Goal: Task Accomplishment & Management: Complete application form

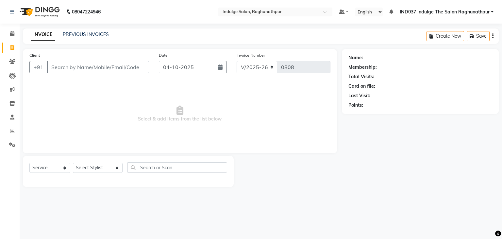
select select "7475"
select select "service"
type input "8093589389"
click at [141, 68] on span "Add Client" at bounding box center [132, 67] width 26 height 7
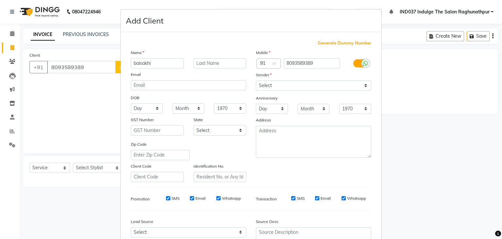
type input "baisakhi"
click at [287, 87] on select "Select [DEMOGRAPHIC_DATA] [DEMOGRAPHIC_DATA] Other Prefer Not To Say" at bounding box center [313, 85] width 115 height 10
select select "[DEMOGRAPHIC_DATA]"
click at [256, 81] on select "Select [DEMOGRAPHIC_DATA] [DEMOGRAPHIC_DATA] Other Prefer Not To Say" at bounding box center [313, 85] width 115 height 10
click at [363, 59] on div at bounding box center [360, 63] width 31 height 10
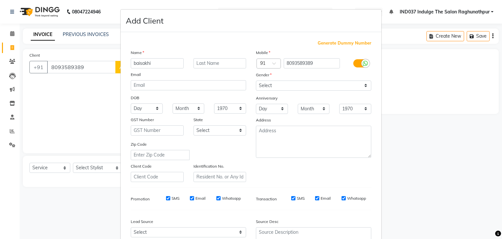
click at [358, 64] on label at bounding box center [361, 63] width 15 height 8
click at [0, 0] on input "checkbox" at bounding box center [0, 0] width 0 height 0
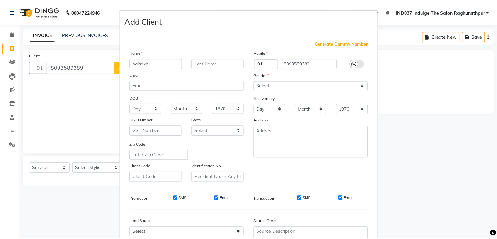
scroll to position [66, 0]
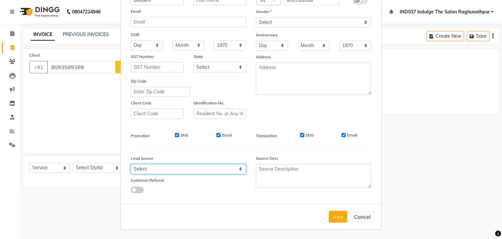
click at [198, 171] on select "Select Walk-in Referral Internet Friend Word of Mouth Advertisement Facebook Ju…" at bounding box center [188, 169] width 115 height 10
select select "50886"
click at [131, 164] on select "Select Walk-in Referral Internet Friend Word of Mouth Advertisement Facebook Ju…" at bounding box center [188, 169] width 115 height 10
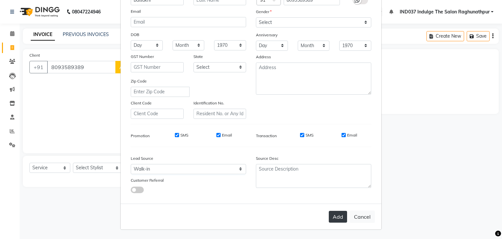
click at [337, 216] on button "Add" at bounding box center [338, 217] width 18 height 12
select select
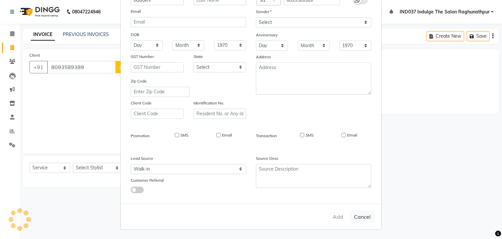
select select
checkbox input "false"
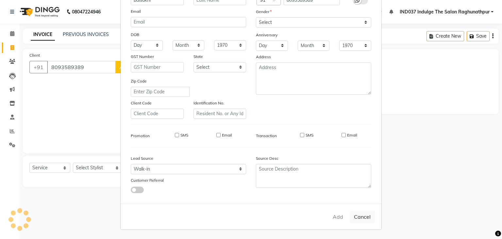
checkbox input "false"
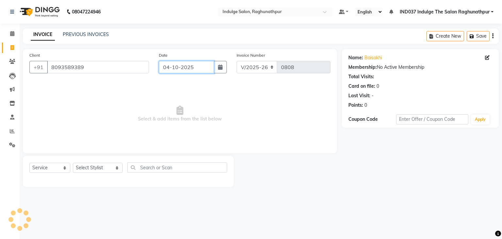
click at [181, 68] on input "04-10-2025" at bounding box center [186, 67] width 55 height 12
select select "10"
select select "2025"
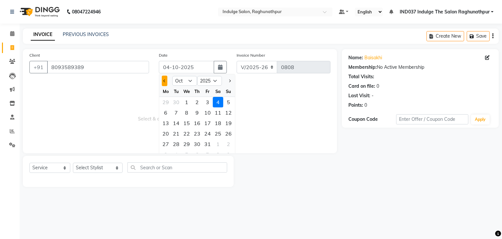
click at [167, 82] on button "Previous month" at bounding box center [165, 81] width 6 height 10
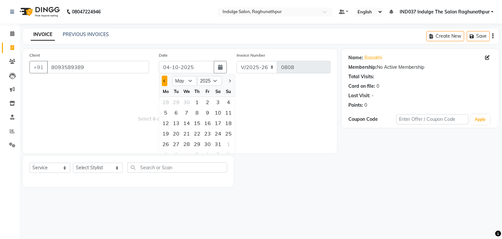
click at [167, 82] on button "Previous month" at bounding box center [165, 81] width 6 height 10
click at [230, 81] on span "Next month" at bounding box center [229, 80] width 3 height 3
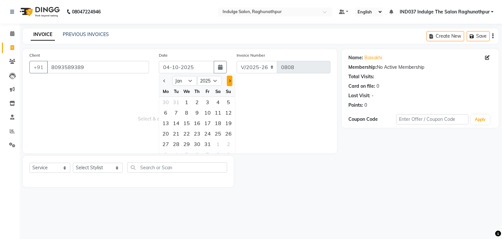
select select "2"
click at [187, 114] on div "5" at bounding box center [187, 112] width 10 height 10
type input "[DATE]"
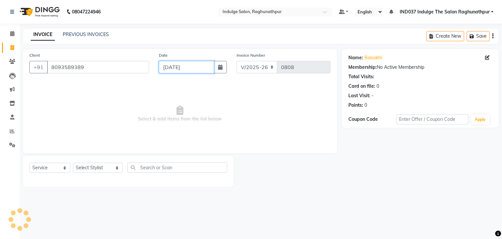
type input "0097"
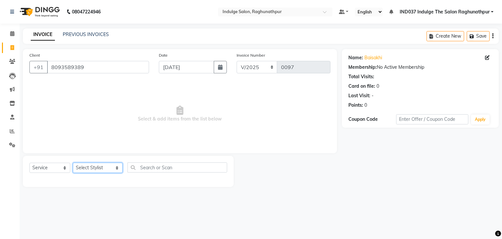
click at [94, 164] on select "Select Stylist [PERSON_NAME] Happy IND037 Indulge The Salon Raghunathpur [PERSO…" at bounding box center [98, 168] width 50 height 10
select select "66539"
click at [73, 163] on select "Select Stylist [PERSON_NAME] Happy IND037 Indulge The Salon Raghunathpur [PERSO…" at bounding box center [98, 168] width 50 height 10
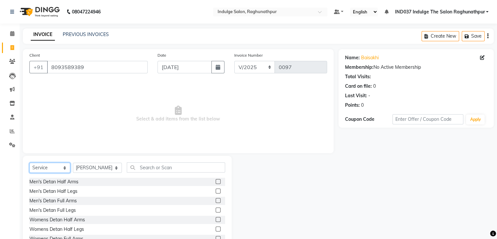
click at [52, 168] on select "Select Service Product Membership Package Voucher Prepaid Gift Card" at bounding box center [49, 168] width 41 height 10
select select "P"
click at [29, 163] on select "Select Service Product Membership Package Voucher Prepaid Gift Card" at bounding box center [49, 168] width 41 height 10
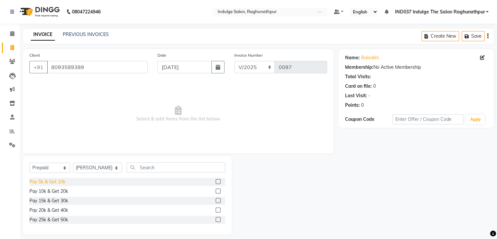
click at [53, 182] on div "Pay 5k & Get 10k" at bounding box center [47, 181] width 36 height 7
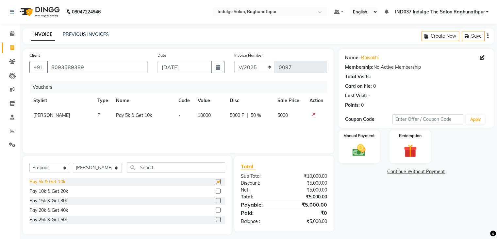
checkbox input "false"
click at [356, 154] on img at bounding box center [359, 151] width 22 height 16
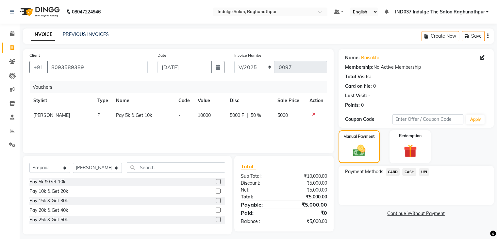
click at [395, 173] on span "CARD" at bounding box center [393, 172] width 14 height 8
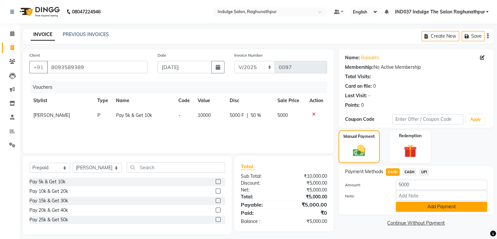
click at [422, 208] on button "Add Payment" at bounding box center [442, 206] width 92 height 10
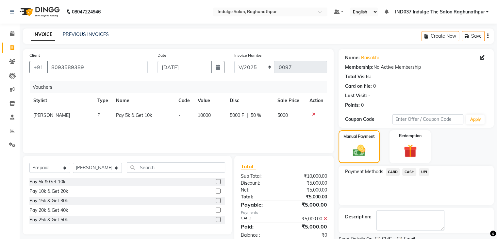
scroll to position [26, 0]
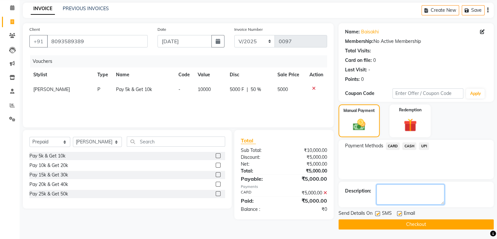
click at [404, 195] on textarea at bounding box center [411, 194] width 68 height 20
type textarea "1890 avl [MEDICAL_DATA]"
click at [399, 213] on label at bounding box center [399, 213] width 5 height 5
click at [399, 213] on input "checkbox" at bounding box center [399, 214] width 4 height 4
checkbox input "false"
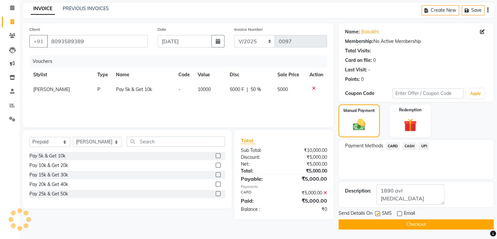
click at [379, 212] on label at bounding box center [377, 213] width 5 height 5
click at [379, 212] on input "checkbox" at bounding box center [377, 214] width 4 height 4
checkbox input "false"
click at [404, 221] on button "Checkout" at bounding box center [416, 224] width 155 height 10
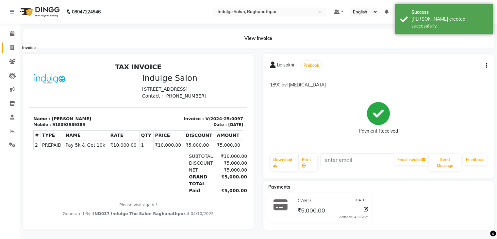
click at [9, 46] on span at bounding box center [12, 48] width 11 height 8
select select "service"
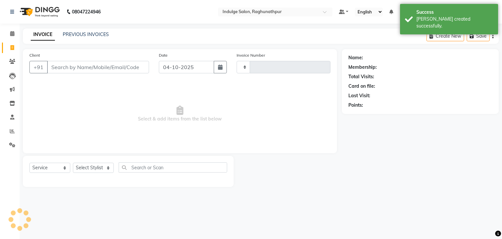
type input "0808"
select select "7475"
click at [65, 67] on input "Client" at bounding box center [98, 67] width 102 height 12
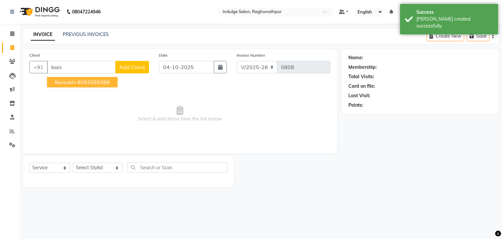
click at [76, 82] on button "baisakhi 8093589389" at bounding box center [82, 82] width 71 height 10
type input "8093589389"
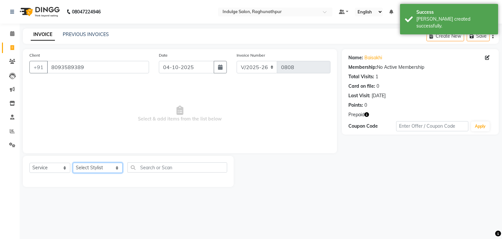
drag, startPoint x: 92, startPoint y: 169, endPoint x: 85, endPoint y: 159, distance: 12.7
click at [85, 159] on div "Select Service Product Membership Package Voucher Prepaid Gift Card Select Styl…" at bounding box center [128, 171] width 211 height 31
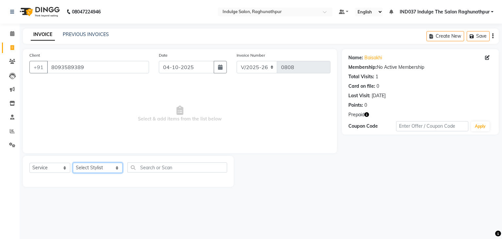
select select "78888"
click at [73, 163] on select "Select Stylist [PERSON_NAME] Happy IND037 Indulge The Salon Raghunathpur [PERSO…" at bounding box center [98, 168] width 50 height 10
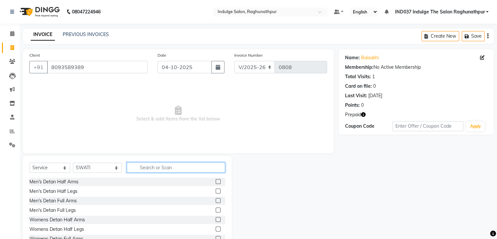
click at [147, 165] on input "text" at bounding box center [176, 167] width 98 height 10
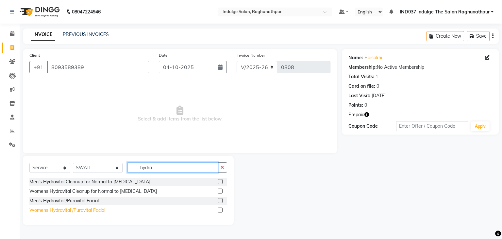
type input "hydra"
click at [60, 208] on div "Womens Hydravital /Puravital Facial" at bounding box center [67, 210] width 76 height 7
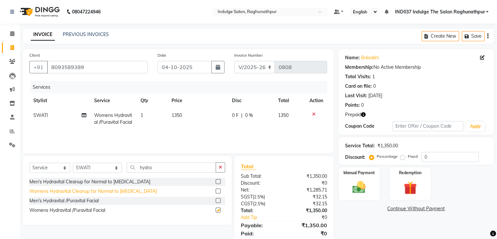
checkbox input "false"
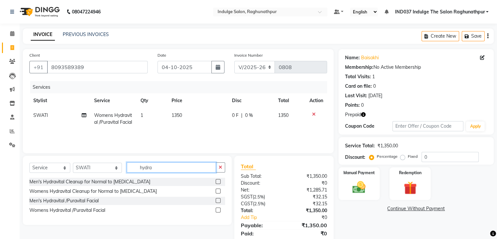
click at [183, 171] on input "hydra" at bounding box center [171, 167] width 89 height 10
type input "h"
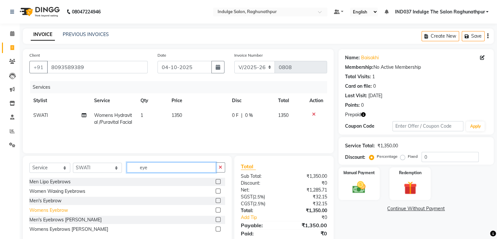
type input "eye"
click at [37, 211] on div "Womens Eyebrow" at bounding box center [48, 210] width 39 height 7
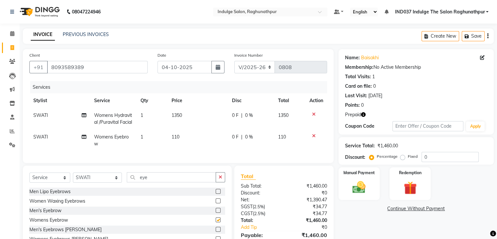
checkbox input "false"
click at [155, 182] on input "eye" at bounding box center [171, 177] width 89 height 10
type input "e"
click at [96, 182] on select "Select Stylist [PERSON_NAME] Happy IND037 Indulge The Salon Raghunathpur [PERSO…" at bounding box center [97, 177] width 49 height 10
select select "66537"
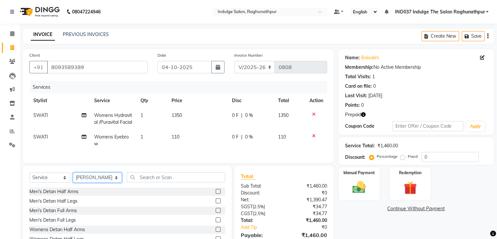
click at [73, 182] on select "Select Stylist [PERSON_NAME] Happy IND037 Indulge The Salon Raghunathpur [PERSO…" at bounding box center [97, 177] width 49 height 10
click at [166, 182] on input "text" at bounding box center [176, 177] width 98 height 10
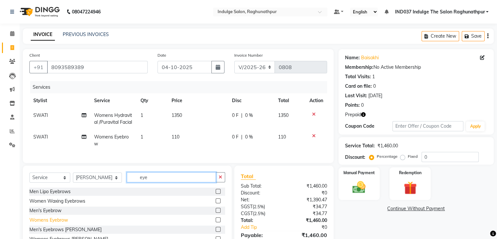
type input "eye"
click at [53, 223] on div "Womens Eyebrow" at bounding box center [48, 220] width 39 height 7
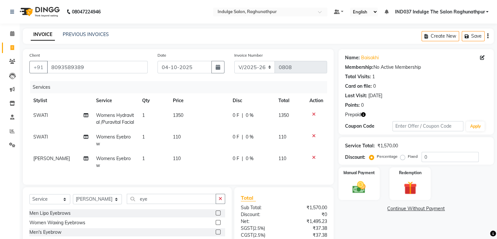
checkbox input "false"
click at [162, 204] on input "eye" at bounding box center [171, 199] width 89 height 10
type input "e"
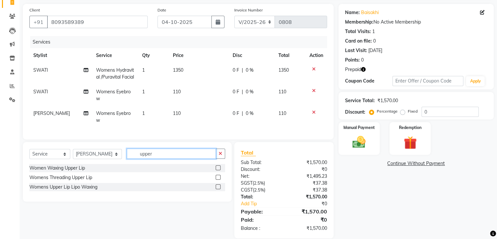
scroll to position [50, 0]
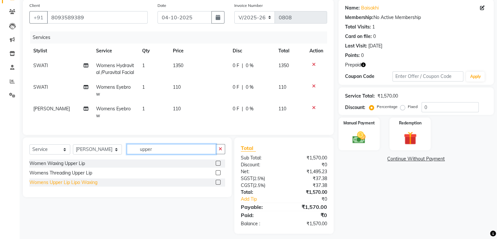
type input "upper"
click at [56, 186] on div "Womens Upper Lip Lipo Waxing" at bounding box center [63, 182] width 68 height 7
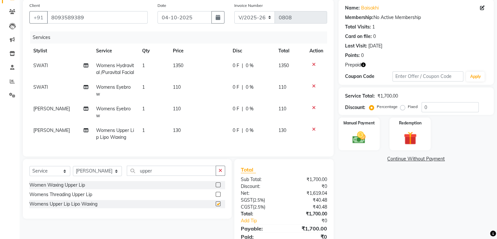
checkbox input "false"
click at [164, 176] on input "upper" at bounding box center [171, 170] width 89 height 10
type input "u"
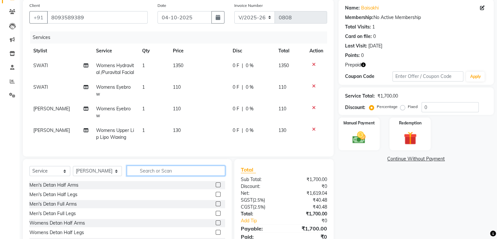
type input "o"
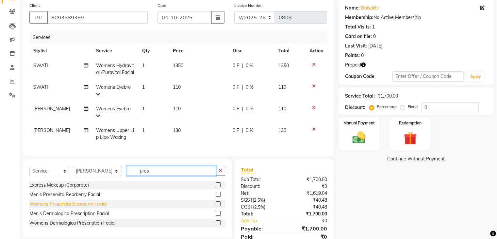
type input "pres"
click at [63, 207] on div "Womens Preservita Bearberry Facial" at bounding box center [67, 203] width 77 height 7
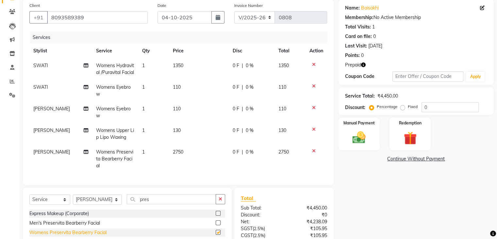
checkbox input "false"
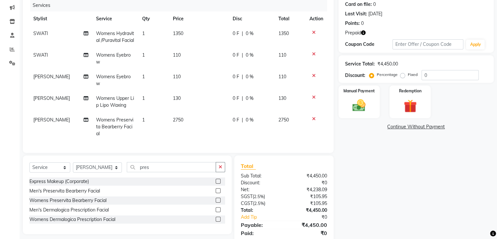
scroll to position [116, 0]
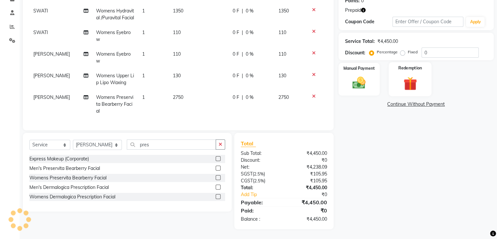
click at [406, 75] on img at bounding box center [410, 83] width 22 height 17
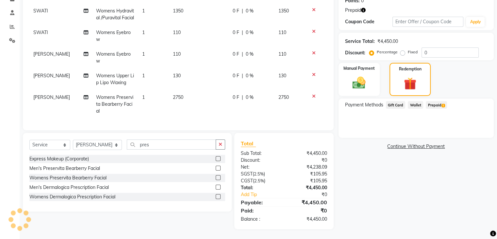
click at [431, 101] on span "Prepaid 1" at bounding box center [436, 105] width 21 height 8
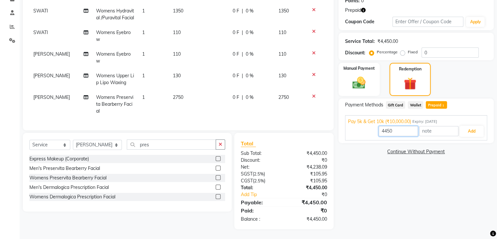
click at [402, 126] on input "4450" at bounding box center [398, 131] width 39 height 10
type input "4"
type input "1980"
click at [467, 126] on button "Add" at bounding box center [472, 131] width 24 height 11
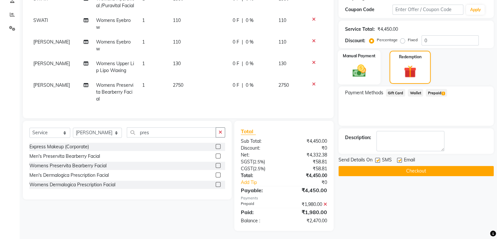
click at [369, 74] on img at bounding box center [359, 71] width 22 height 16
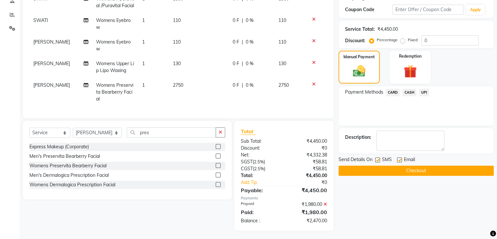
click at [395, 93] on span "CARD" at bounding box center [393, 93] width 14 height 8
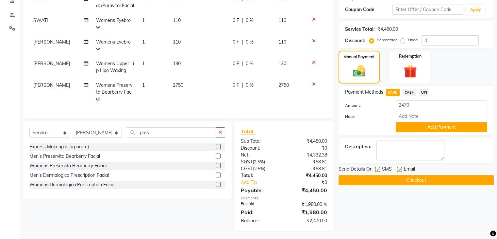
click at [324, 206] on icon at bounding box center [326, 204] width 4 height 5
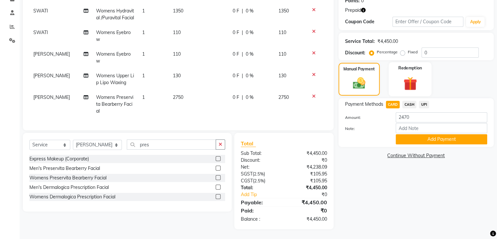
click at [411, 75] on img at bounding box center [410, 83] width 22 height 17
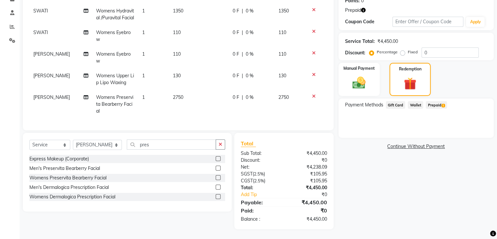
click at [442, 104] on span "1" at bounding box center [444, 106] width 4 height 4
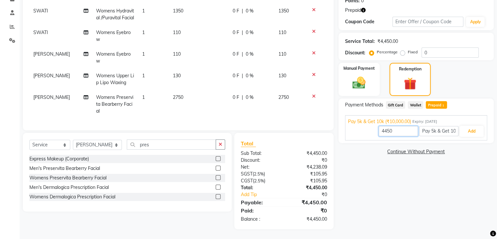
click at [404, 126] on input "4450" at bounding box center [398, 131] width 39 height 10
type input "4"
type input "1890"
click at [475, 126] on button "Add" at bounding box center [472, 131] width 24 height 11
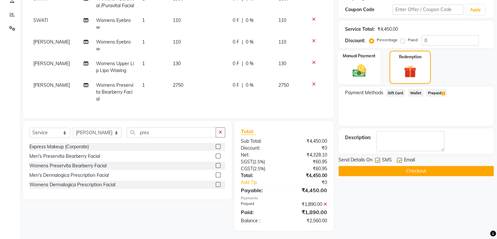
click at [361, 71] on img at bounding box center [359, 71] width 22 height 16
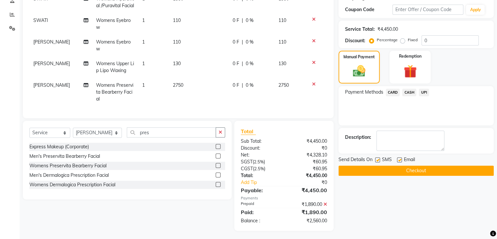
click at [389, 89] on span "CARD" at bounding box center [393, 93] width 14 height 8
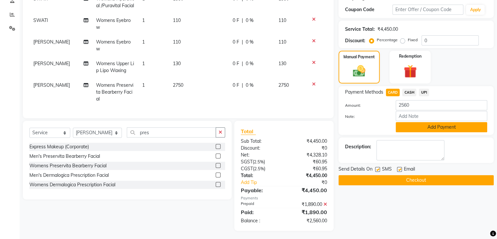
click at [425, 127] on button "Add Payment" at bounding box center [442, 127] width 92 height 10
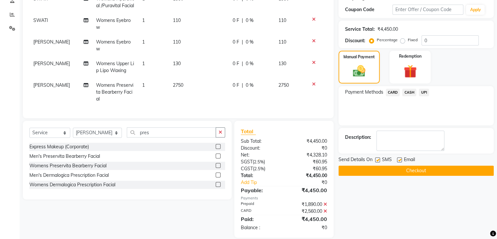
click at [398, 160] on label at bounding box center [399, 159] width 5 height 5
click at [398, 160] on input "checkbox" at bounding box center [399, 160] width 4 height 4
checkbox input "false"
click at [377, 160] on label at bounding box center [377, 159] width 5 height 5
click at [377, 160] on input "checkbox" at bounding box center [377, 160] width 4 height 4
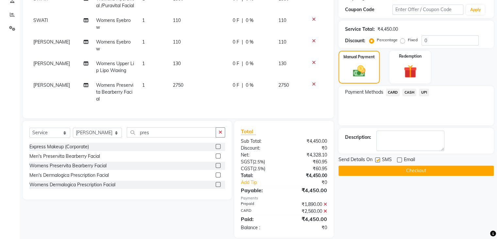
checkbox input "false"
click at [402, 141] on textarea at bounding box center [411, 140] width 68 height 20
type textarea "00 avl [MEDICAL_DATA]"
click at [405, 171] on button "Checkout" at bounding box center [416, 170] width 155 height 10
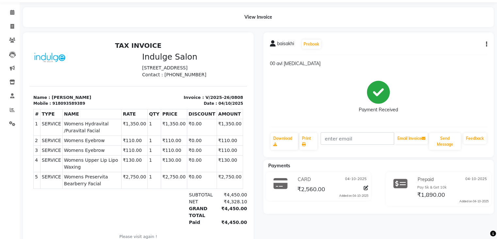
scroll to position [20, 0]
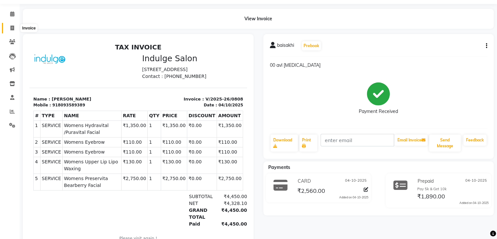
click at [13, 28] on icon at bounding box center [12, 28] width 4 height 5
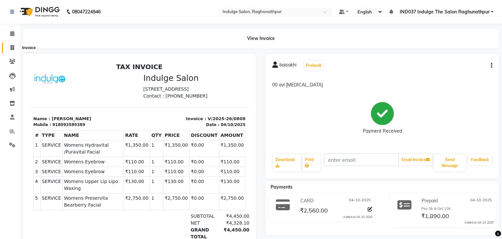
select select "service"
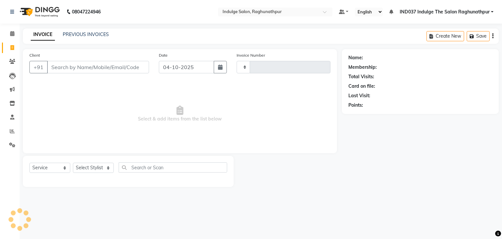
type input "0809"
select select "7475"
click at [93, 67] on input "Client" at bounding box center [98, 67] width 102 height 12
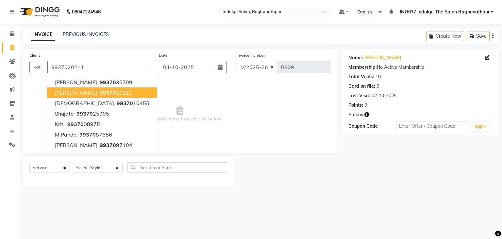
click at [100, 95] on span "99370" at bounding box center [108, 92] width 16 height 7
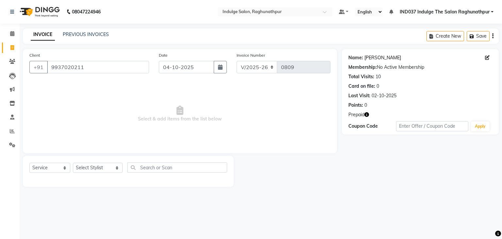
click at [377, 58] on link "[PERSON_NAME]" at bounding box center [383, 57] width 37 height 7
click at [93, 71] on input "9937020211" at bounding box center [98, 67] width 102 height 12
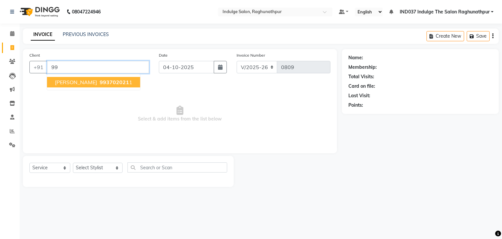
type input "9"
click at [98, 84] on ngb-highlight "9937020211" at bounding box center [114, 82] width 33 height 7
type input "9937020211"
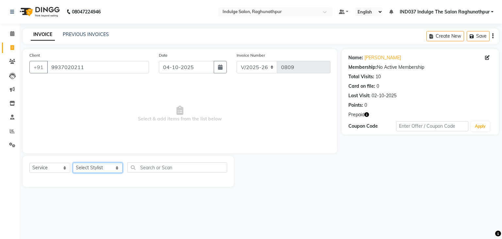
click at [101, 166] on select "Select Stylist [PERSON_NAME] Happy IND037 Indulge The Salon Raghunathpur [PERSO…" at bounding box center [98, 168] width 50 height 10
click at [377, 60] on link "[PERSON_NAME]" at bounding box center [383, 57] width 37 height 7
drag, startPoint x: 103, startPoint y: 166, endPoint x: 87, endPoint y: 130, distance: 39.9
click at [87, 130] on div "Client [PHONE_NUMBER] Date [DATE] Invoice Number V/2025 V/[PHONE_NUMBER] Select…" at bounding box center [180, 118] width 324 height 138
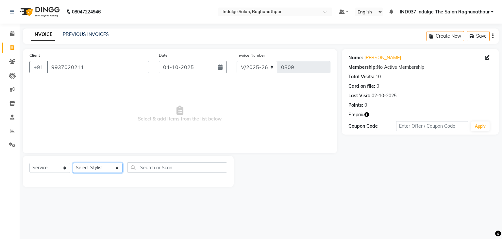
select select "66313"
click at [73, 163] on select "Select Stylist [PERSON_NAME] Happy IND037 Indulge The Salon Raghunathpur [PERSO…" at bounding box center [98, 168] width 50 height 10
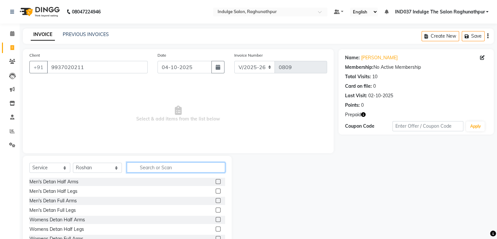
click at [157, 167] on input "text" at bounding box center [176, 167] width 98 height 10
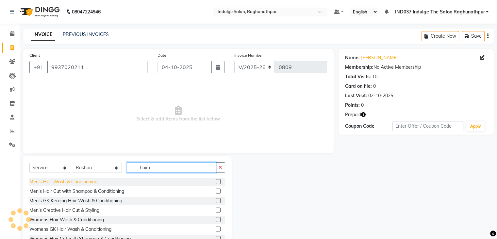
type input "hair c"
click at [67, 182] on div "Men's Hair Wash & Conditioning" at bounding box center [63, 181] width 68 height 7
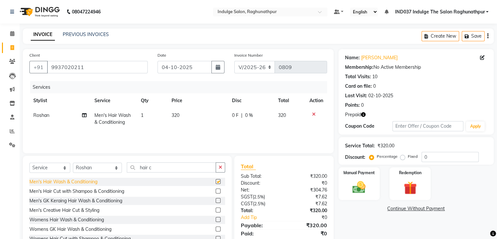
checkbox input "false"
click at [67, 191] on div "Men's Hair Cut with Shampoo & Conditioning" at bounding box center [76, 191] width 95 height 7
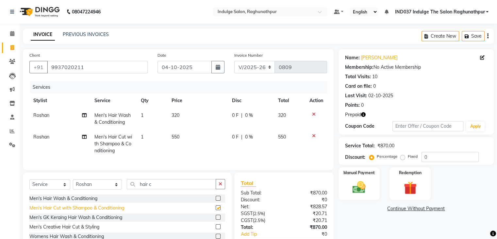
checkbox input "false"
click at [315, 114] on div at bounding box center [317, 114] width 14 height 5
click at [314, 114] on icon at bounding box center [314, 114] width 4 height 5
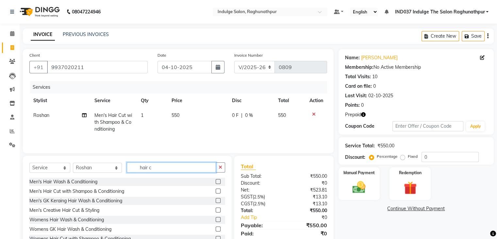
click at [158, 169] on input "hair c" at bounding box center [171, 167] width 89 height 10
type input "h"
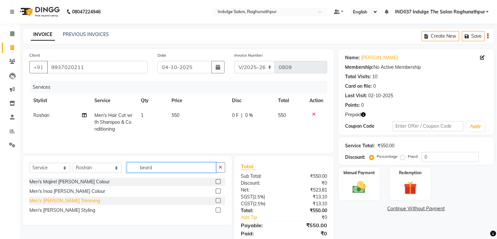
type input "beard"
click at [61, 201] on div "Men's [PERSON_NAME] Trimming" at bounding box center [64, 200] width 71 height 7
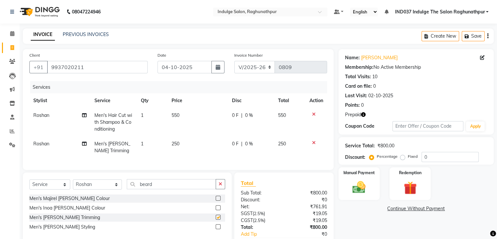
checkbox input "false"
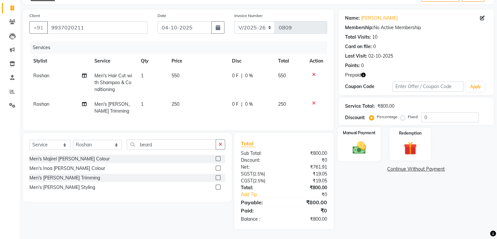
scroll to position [42, 0]
click at [356, 142] on img at bounding box center [359, 148] width 22 height 16
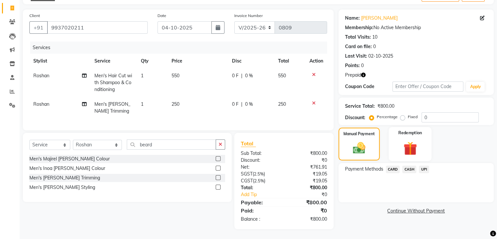
click at [404, 144] on img at bounding box center [410, 148] width 22 height 17
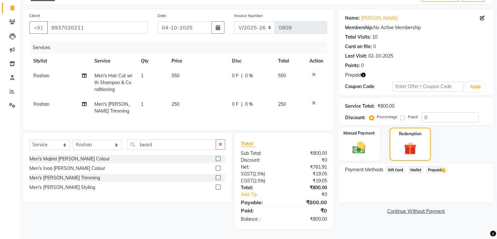
click at [437, 166] on span "Prepaid 2" at bounding box center [436, 170] width 21 height 8
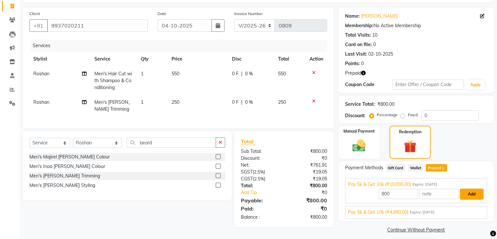
click at [467, 194] on button "Add" at bounding box center [472, 193] width 24 height 11
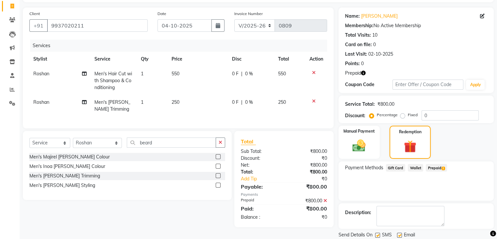
scroll to position [63, 0]
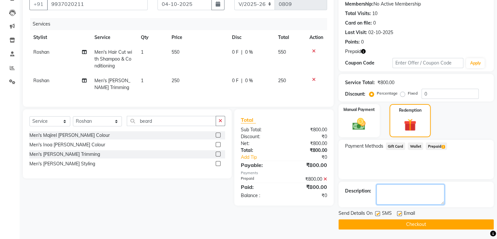
click at [419, 200] on textarea at bounding box center [411, 194] width 68 height 20
type textarea "9200 avl [MEDICAL_DATA]"
click at [399, 214] on label at bounding box center [399, 213] width 5 height 5
click at [399, 214] on input "checkbox" at bounding box center [399, 214] width 4 height 4
checkbox input "false"
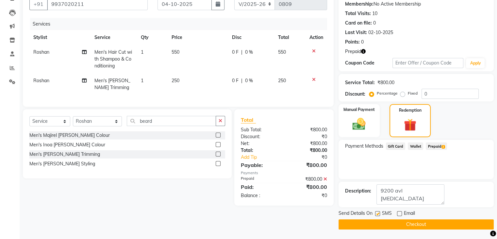
click at [397, 225] on button "Checkout" at bounding box center [416, 224] width 155 height 10
click at [416, 220] on button "Checkout" at bounding box center [416, 224] width 155 height 10
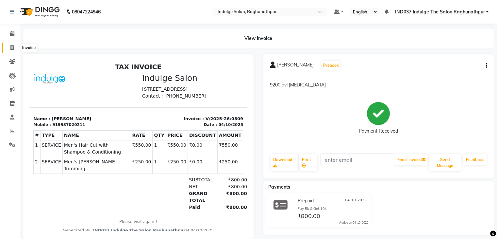
click at [13, 50] on icon at bounding box center [12, 47] width 4 height 5
select select "7475"
select select "service"
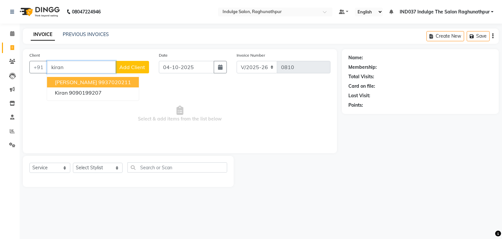
click at [76, 80] on span "[PERSON_NAME]" at bounding box center [76, 82] width 42 height 7
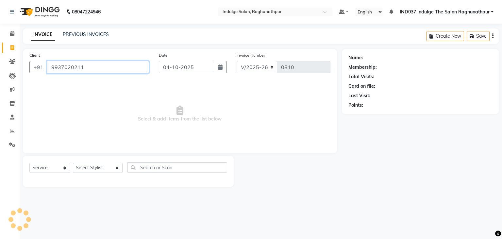
type input "9937020211"
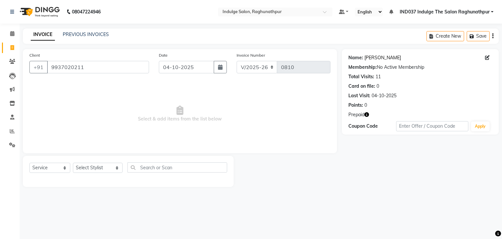
click at [367, 58] on link "[PERSON_NAME]" at bounding box center [383, 57] width 37 height 7
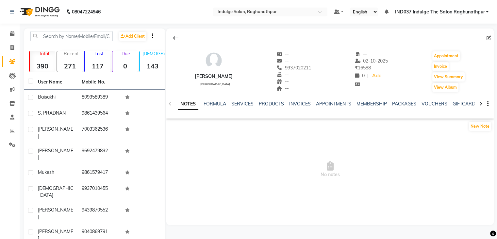
click at [299, 99] on div "NOTES FORMULA SERVICES PRODUCTS INVOICES APPOINTMENTS MEMBERSHIP PACKAGES VOUCH…" at bounding box center [330, 104] width 328 height 23
click at [300, 104] on link "INVOICES" at bounding box center [300, 104] width 22 height 6
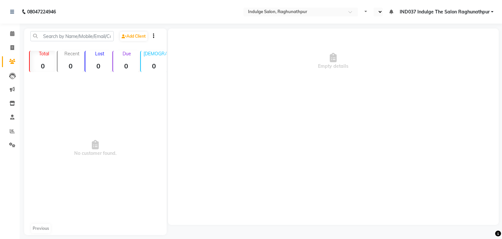
select select "en"
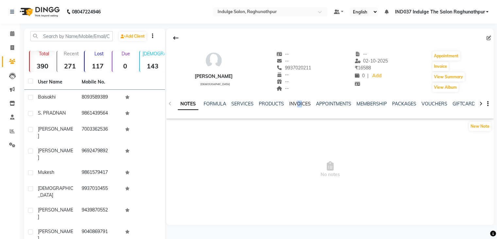
drag, startPoint x: 298, startPoint y: 107, endPoint x: 301, endPoint y: 105, distance: 4.0
click at [301, 105] on div "NOTES FORMULA SERVICES PRODUCTS INVOICES APPOINTMENTS MEMBERSHIP PACKAGES VOUCH…" at bounding box center [322, 106] width 289 height 12
click at [301, 105] on link "INVOICES" at bounding box center [300, 104] width 22 height 6
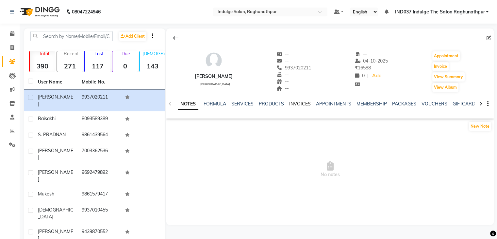
click at [298, 104] on link "INVOICES" at bounding box center [300, 104] width 22 height 6
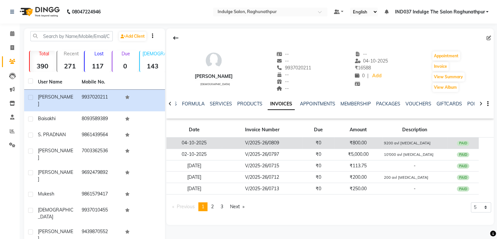
click at [318, 140] on td "₹0" at bounding box center [319, 142] width 32 height 11
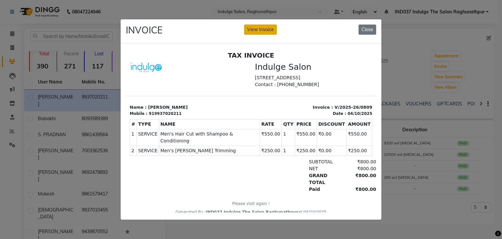
click at [262, 25] on button "View Invoice" at bounding box center [260, 30] width 33 height 10
